Goal: Information Seeking & Learning: Learn about a topic

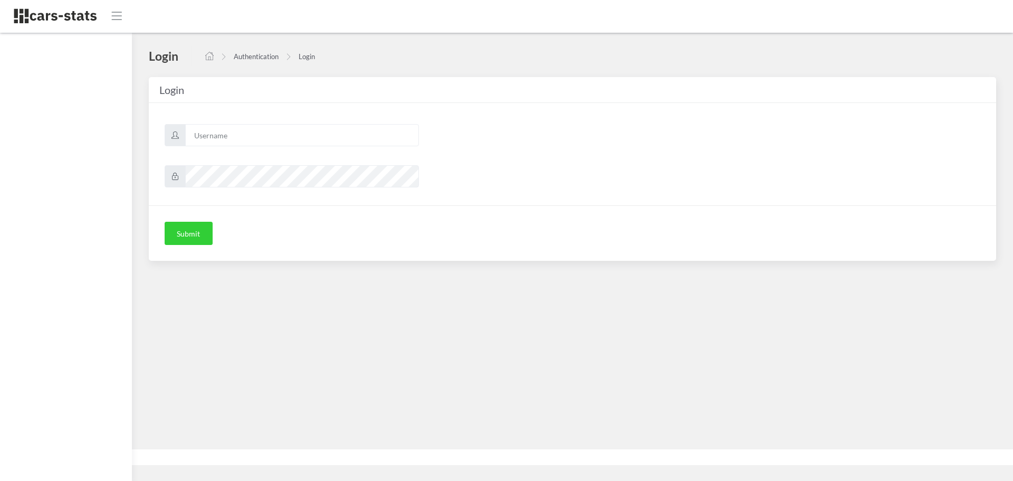
scroll to position [8, 8]
type input "mazda"
click at [189, 228] on button "Submit" at bounding box center [189, 233] width 48 height 23
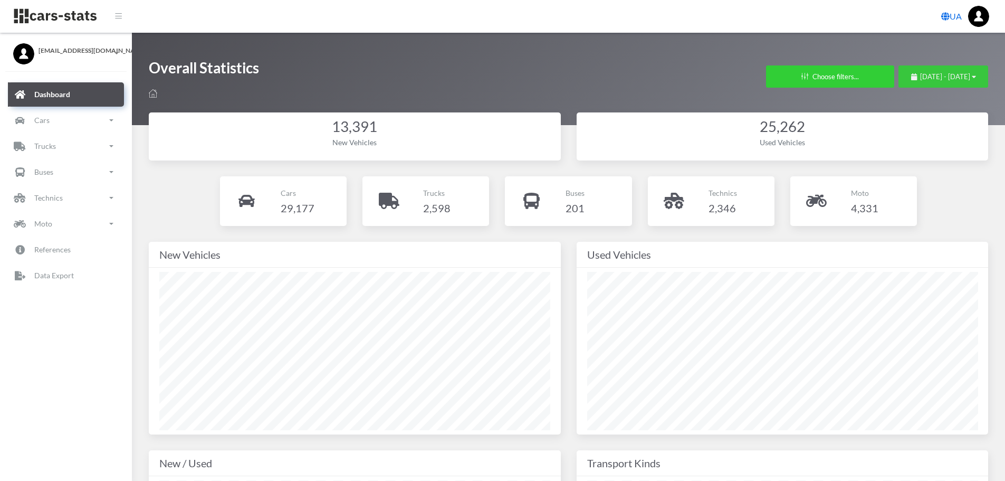
click at [920, 78] on span "September 7, 2025 - October 7, 2025" at bounding box center [945, 76] width 50 height 8
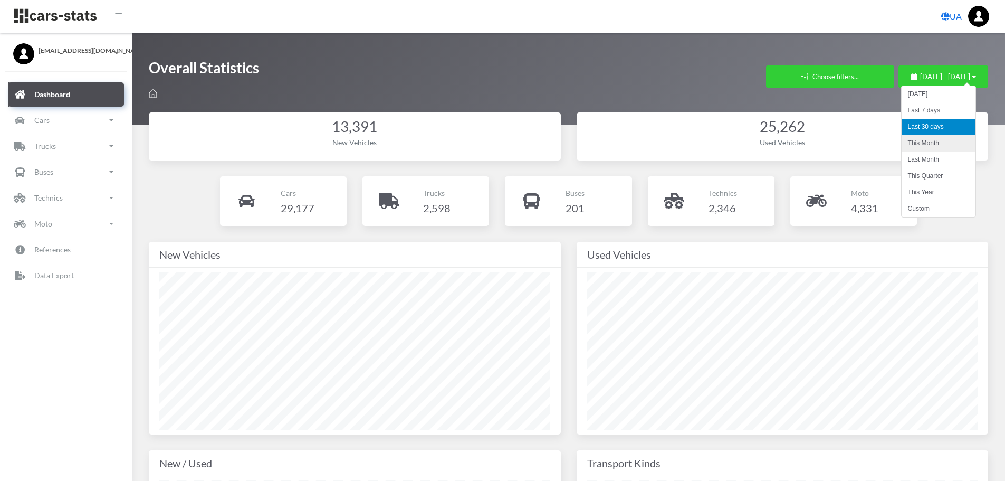
click at [930, 142] on li "This Month" at bounding box center [939, 143] width 74 height 16
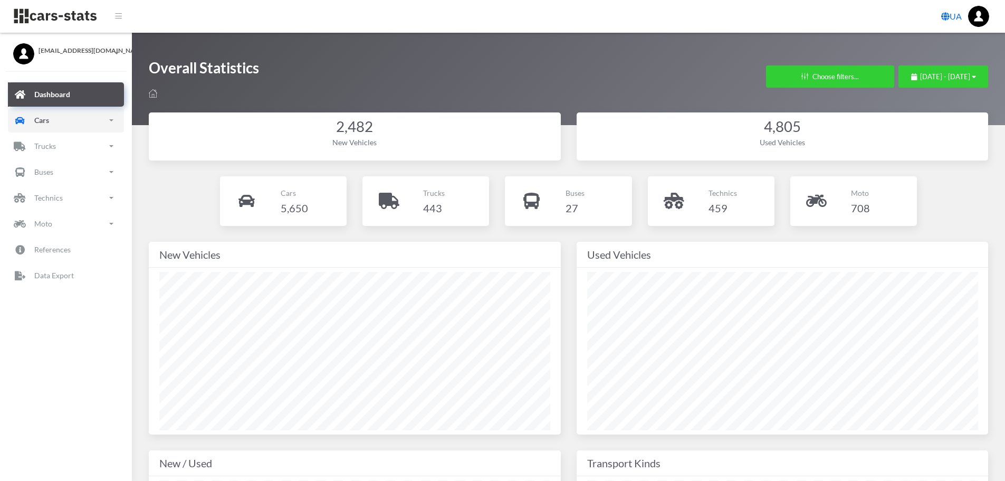
click at [45, 116] on p "Cars" at bounding box center [41, 119] width 15 height 13
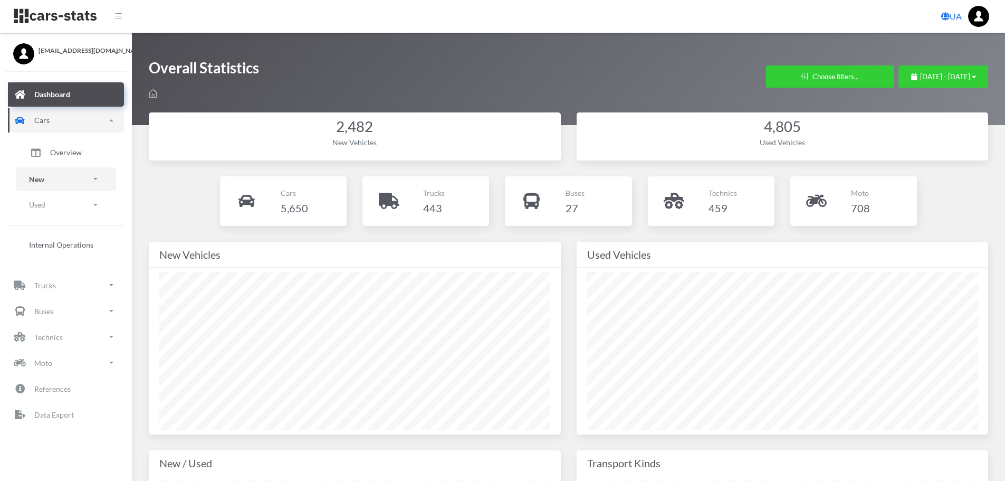
click at [54, 178] on link "New" at bounding box center [66, 179] width 100 height 24
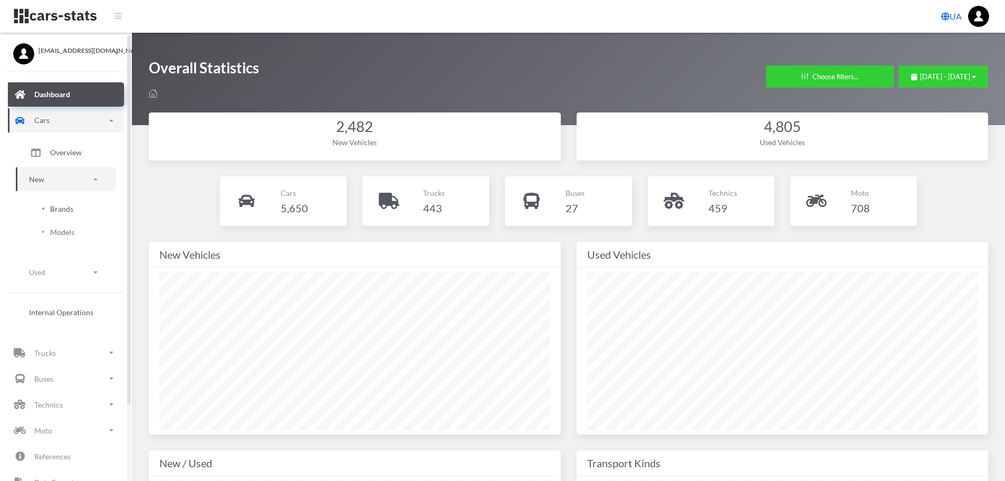
click at [62, 208] on span "Brands" at bounding box center [61, 208] width 23 height 11
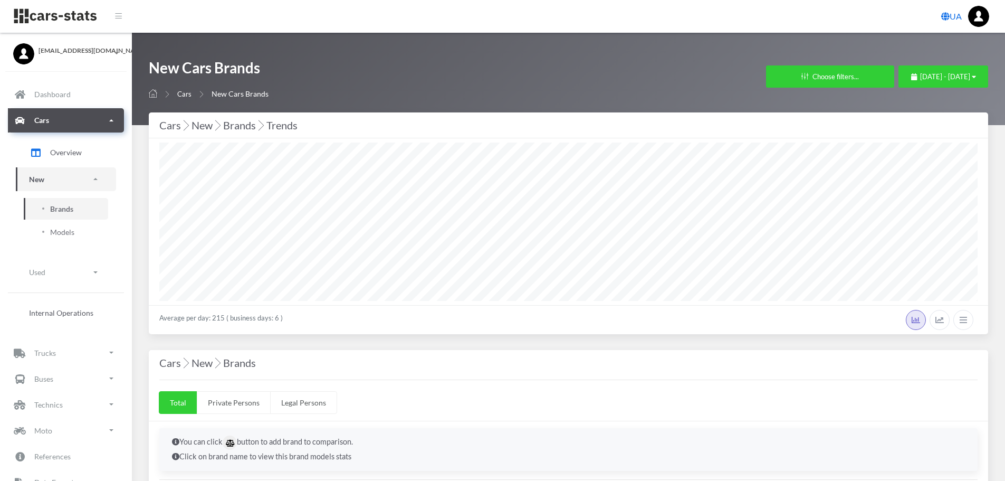
select select "25"
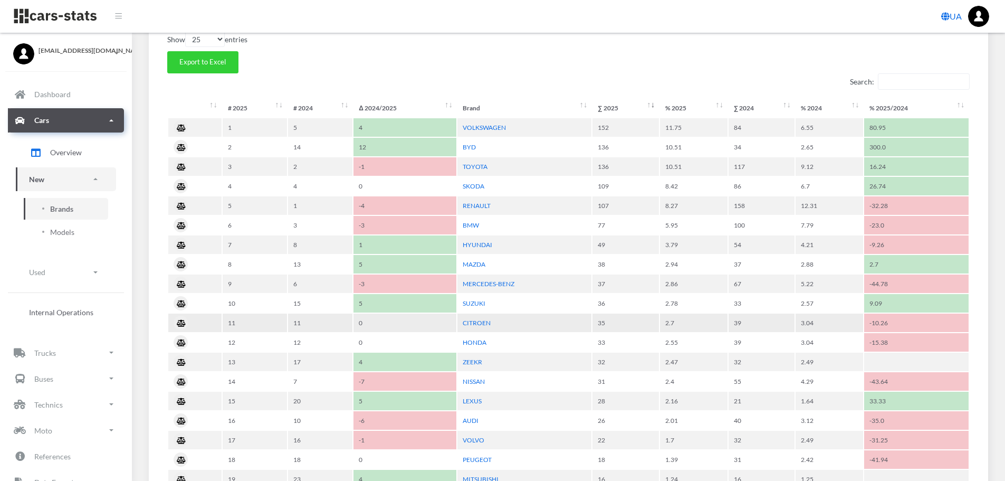
scroll to position [475, 0]
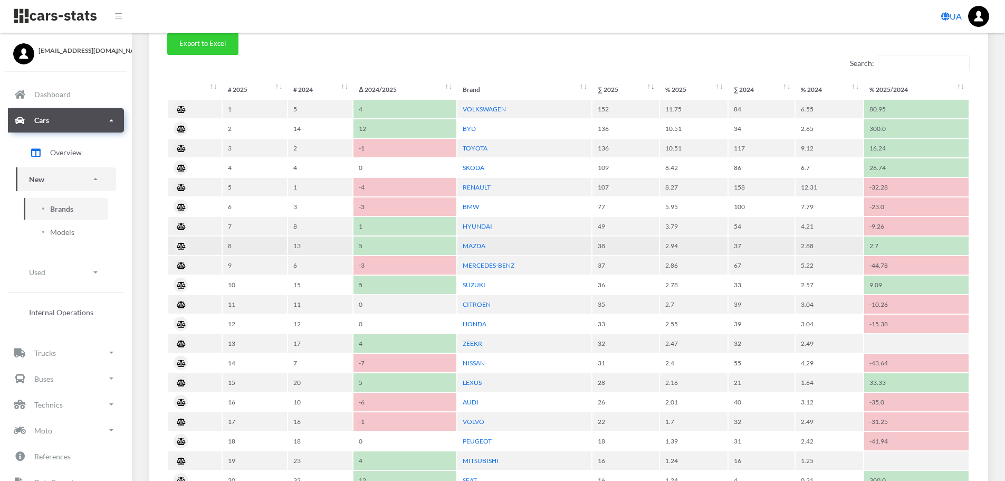
click at [470, 241] on td "MAZDA" at bounding box center [524, 245] width 134 height 18
click at [477, 246] on link "MAZDA" at bounding box center [474, 246] width 23 height 8
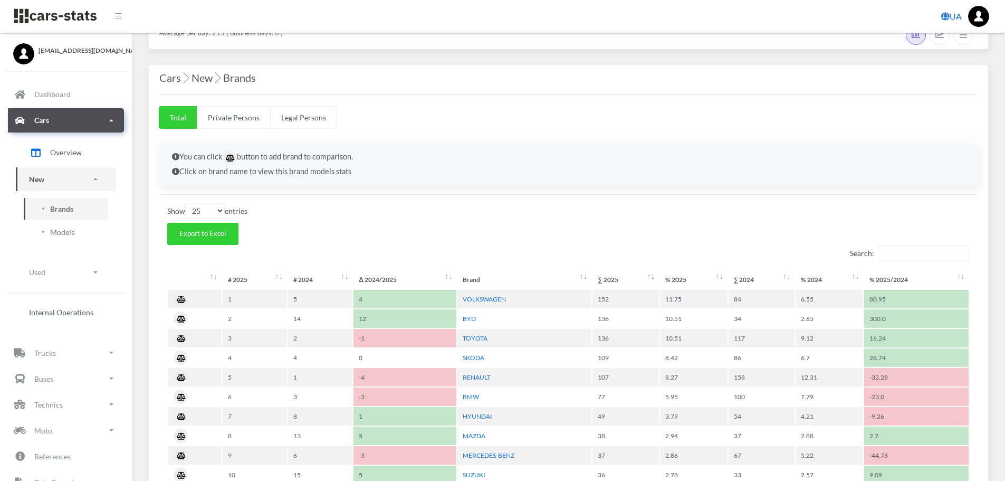
scroll to position [211, 0]
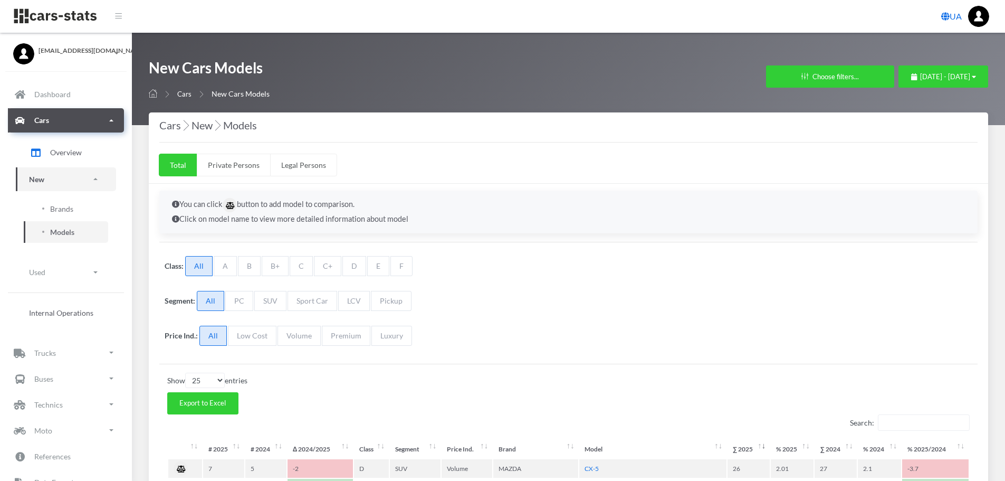
select select "25"
select select "MAZDA"
